Goal: Information Seeking & Learning: Learn about a topic

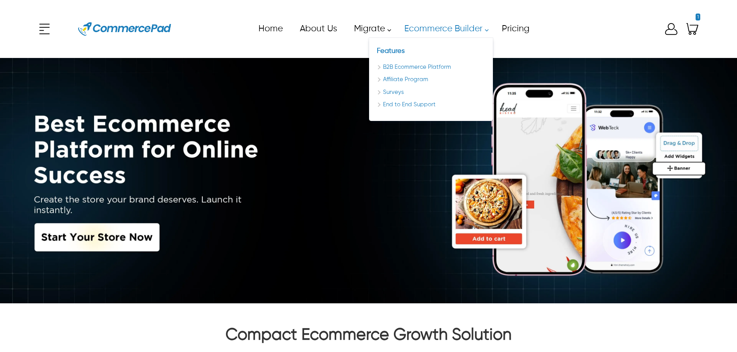
click at [418, 26] on link "Ecommerce Builder" at bounding box center [444, 28] width 98 height 17
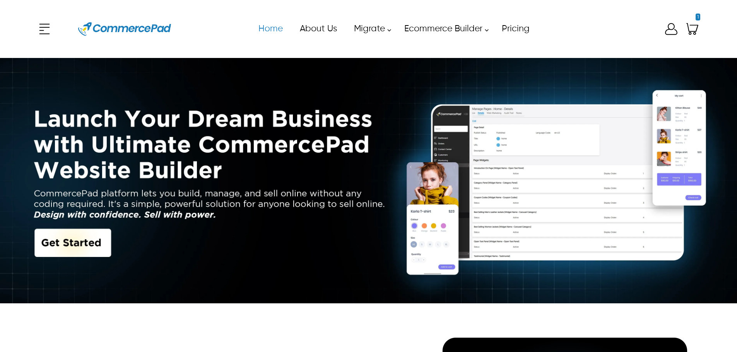
click at [147, 27] on img at bounding box center [124, 29] width 93 height 35
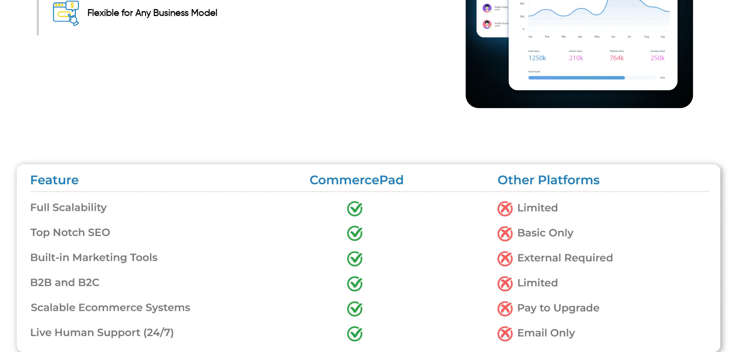
scroll to position [1664, 0]
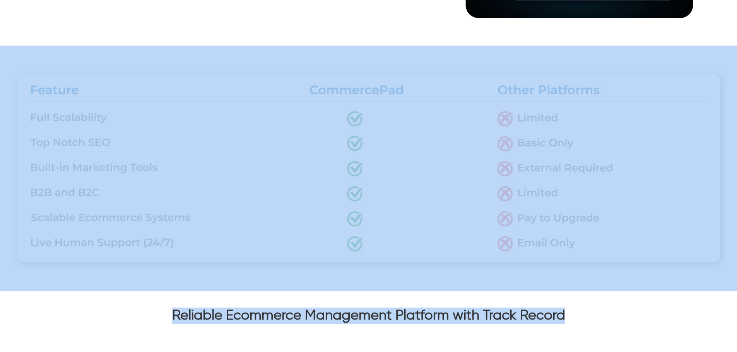
drag, startPoint x: 569, startPoint y: 314, endPoint x: 109, endPoint y: 120, distance: 498.5
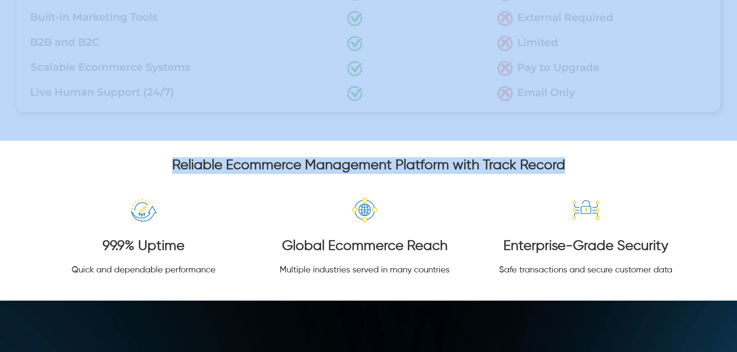
scroll to position [1819, 0]
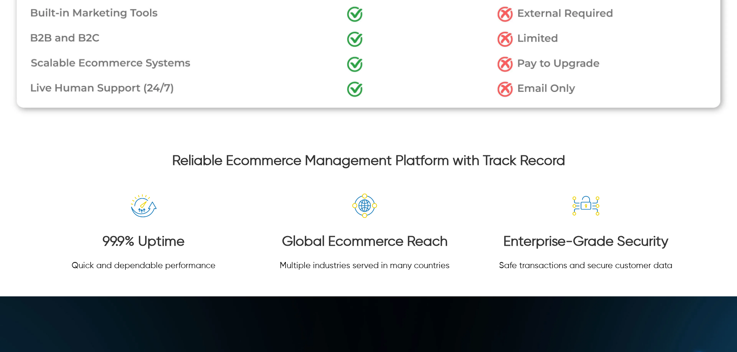
click at [620, 223] on div "Enterprise-Grade Security Safe transactions and secure customer data" at bounding box center [585, 227] width 199 height 110
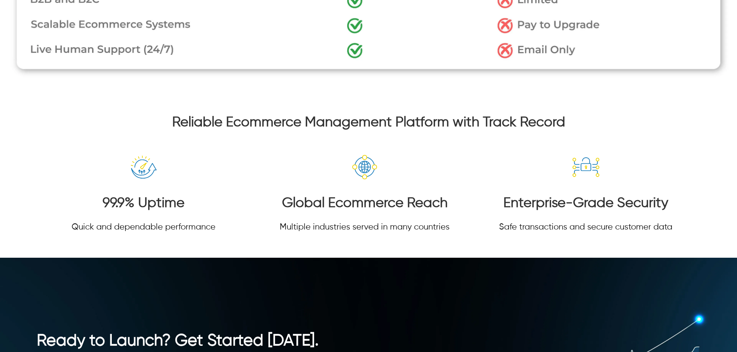
scroll to position [1625, 0]
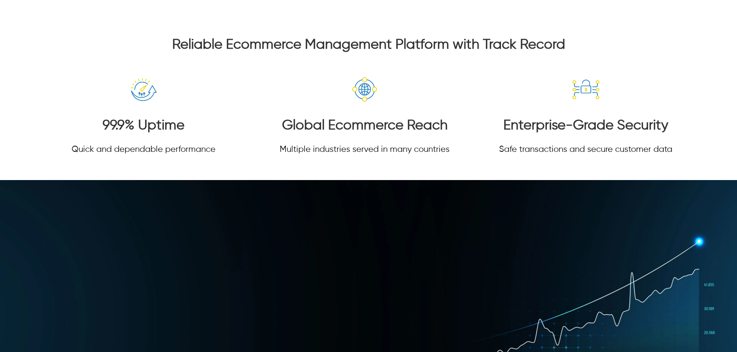
scroll to position [2051, 0]
